Goal: Navigation & Orientation: Find specific page/section

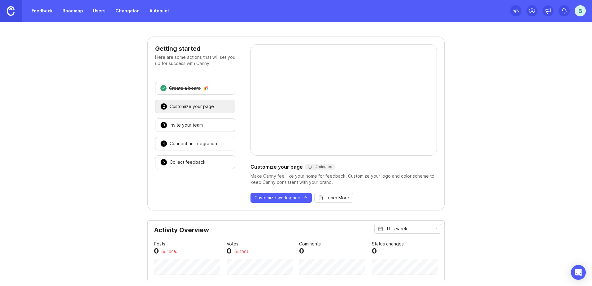
click at [580, 11] on div "B" at bounding box center [580, 10] width 11 height 11
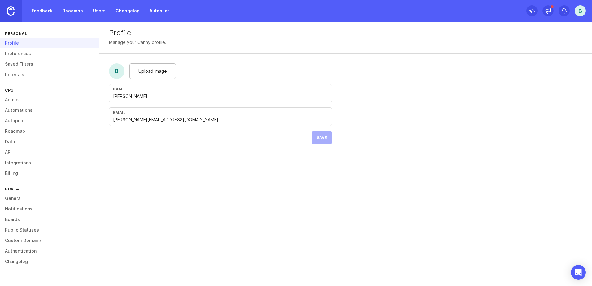
click at [42, 169] on link "Billing" at bounding box center [49, 173] width 99 height 11
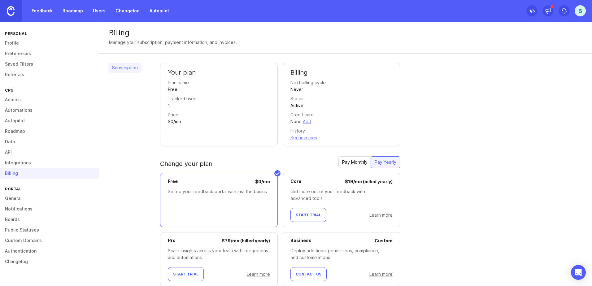
click at [121, 13] on link "Changelog" at bounding box center [128, 10] width 32 height 11
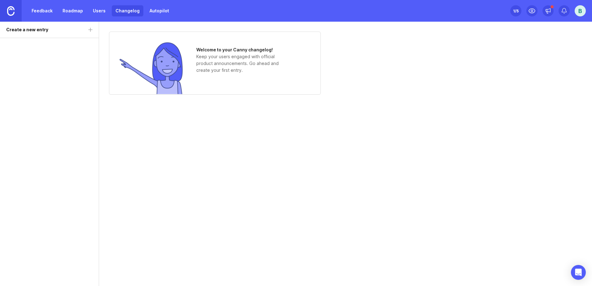
click at [74, 7] on link "Roadmap" at bounding box center [73, 10] width 28 height 11
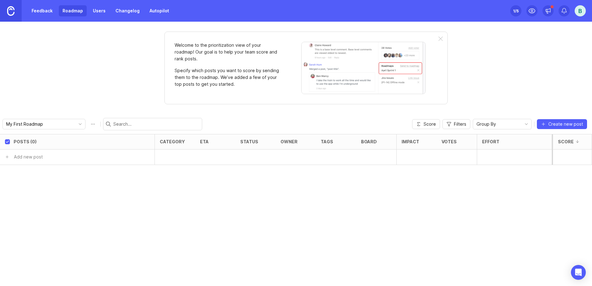
click at [46, 15] on link "Feedback" at bounding box center [42, 10] width 29 height 11
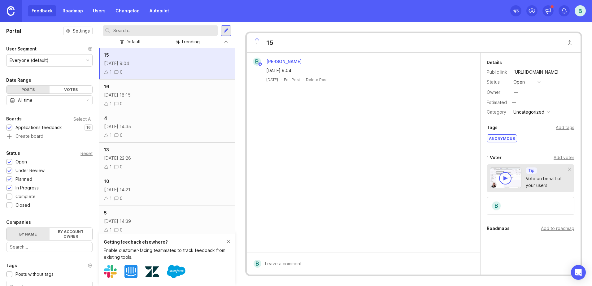
click at [274, 117] on div "B [PERSON_NAME] [DATE] 9:04 [DATE] · Edit Post · Delete Post" at bounding box center [364, 153] width 234 height 200
drag, startPoint x: 274, startPoint y: 117, endPoint x: 260, endPoint y: 130, distance: 19.1
click at [260, 130] on div "B [PERSON_NAME] [DATE] 9:04 [DATE] · Edit Post · Delete Post" at bounding box center [364, 153] width 234 height 200
